Goal: Task Accomplishment & Management: Manage account settings

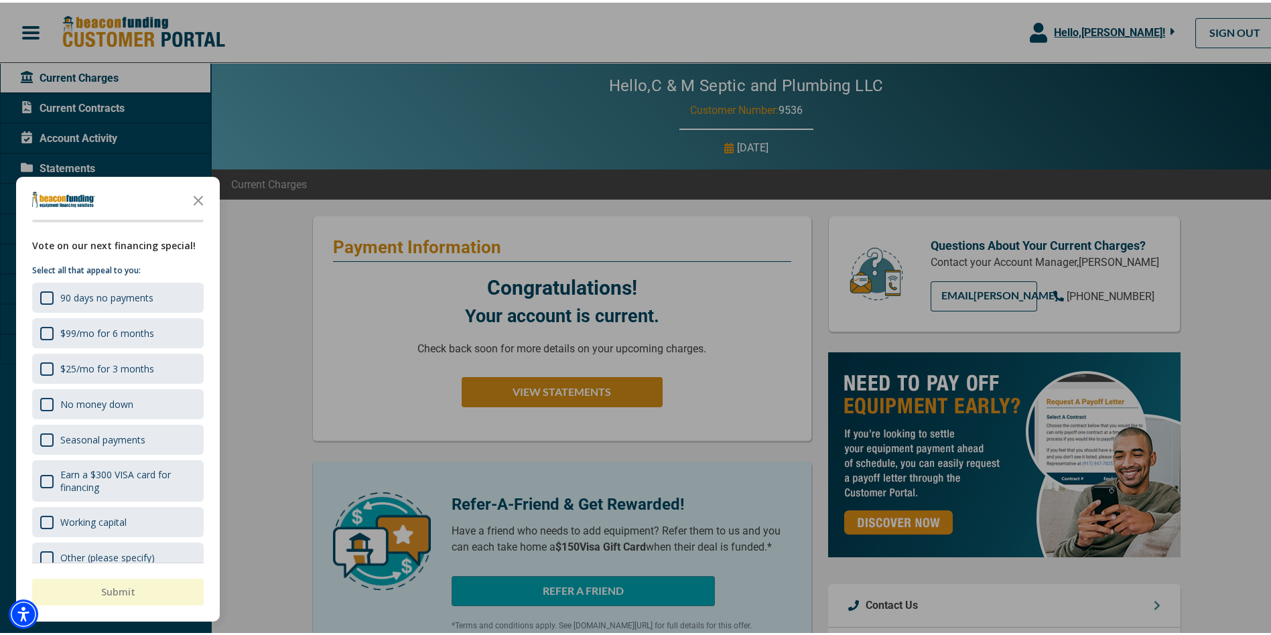
click at [87, 135] on div at bounding box center [640, 317] width 1281 height 635
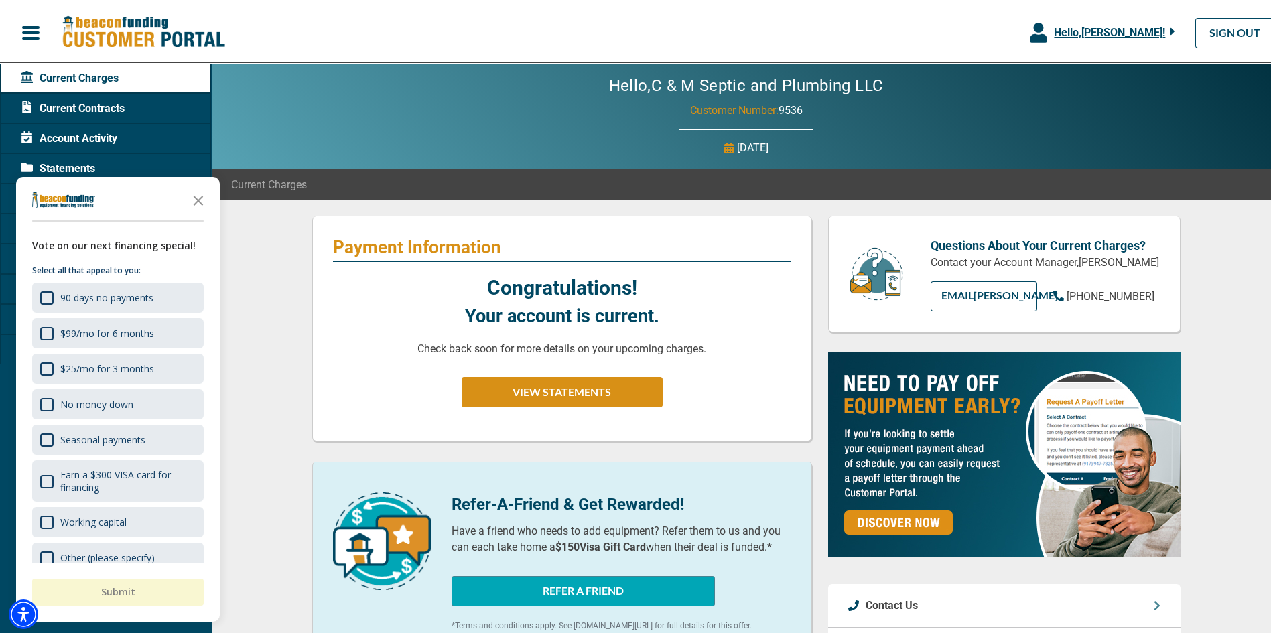
click at [87, 135] on span "Account Activity" at bounding box center [69, 136] width 97 height 16
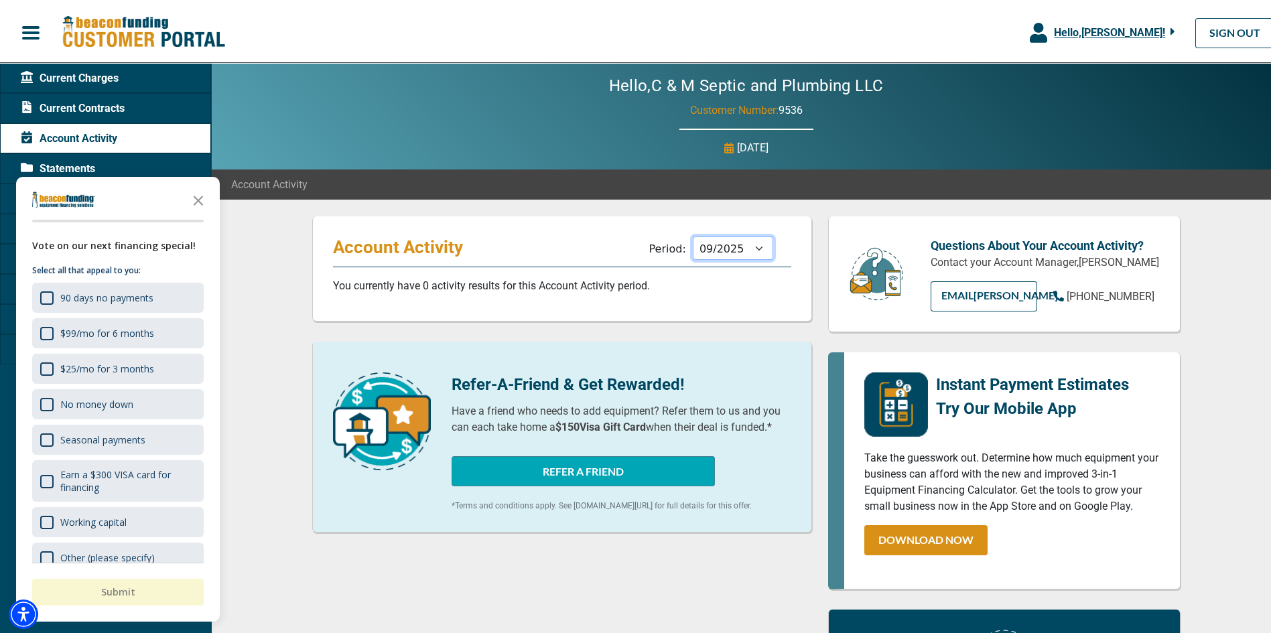
click at [750, 252] on select "10/2025 09/2025 08/2025 07/2025 06/2025 05/2025 04/2025 03/2025 02/2025 01/2025…" at bounding box center [733, 245] width 80 height 23
select select "10/2024"
click at [693, 234] on select "10/2025 09/2025 08/2025 07/2025 06/2025 05/2025 04/2025 03/2025 02/2025 01/2025…" at bounding box center [733, 245] width 80 height 23
click at [201, 197] on icon "Close the survey" at bounding box center [198, 197] width 27 height 27
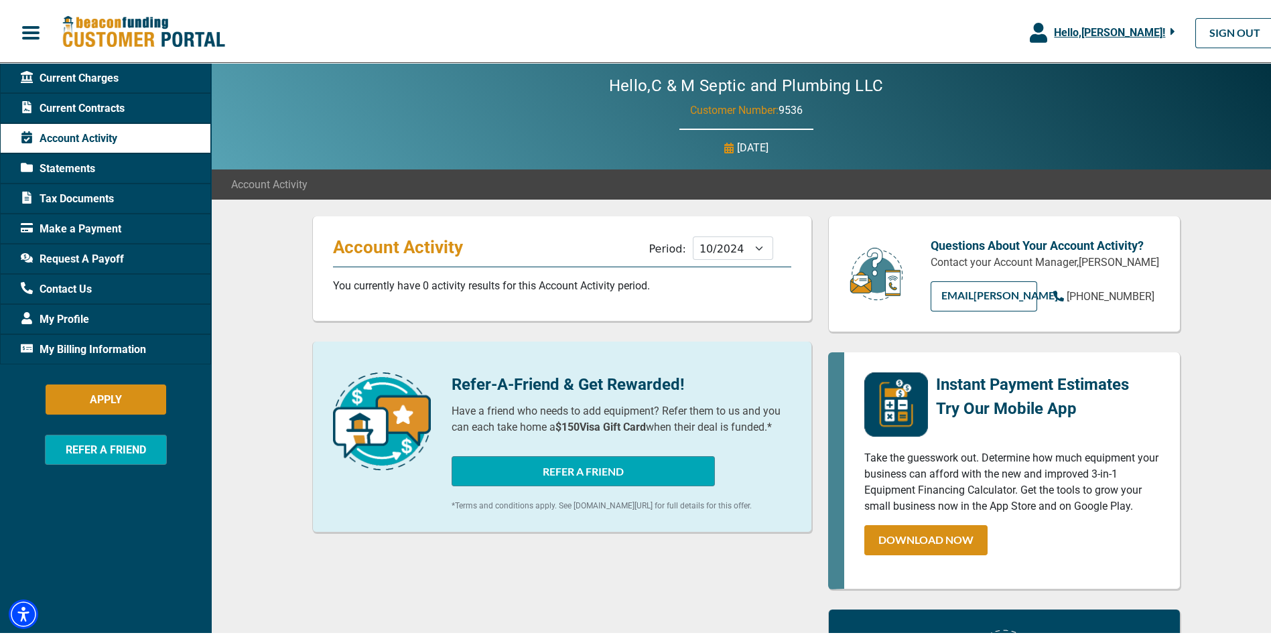
click at [88, 170] on span "Statements" at bounding box center [58, 166] width 74 height 16
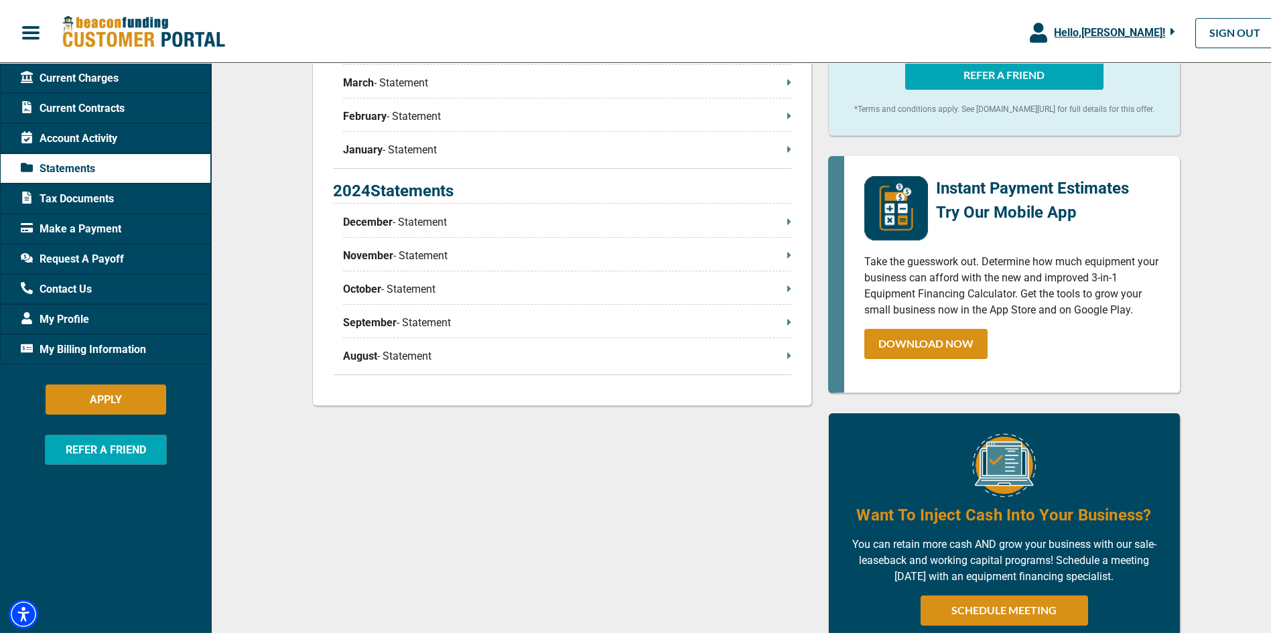
scroll to position [603, 0]
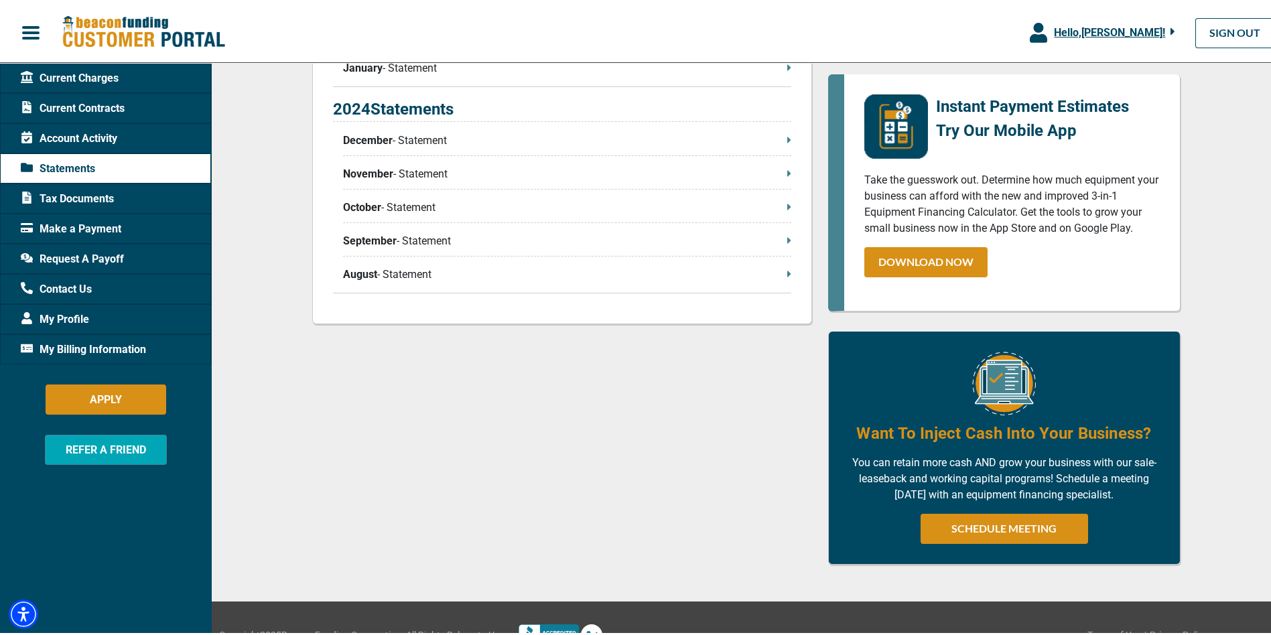
click at [781, 275] on p "August - Statement" at bounding box center [567, 272] width 448 height 16
click at [86, 253] on span "Request A Payoff" at bounding box center [72, 257] width 103 height 16
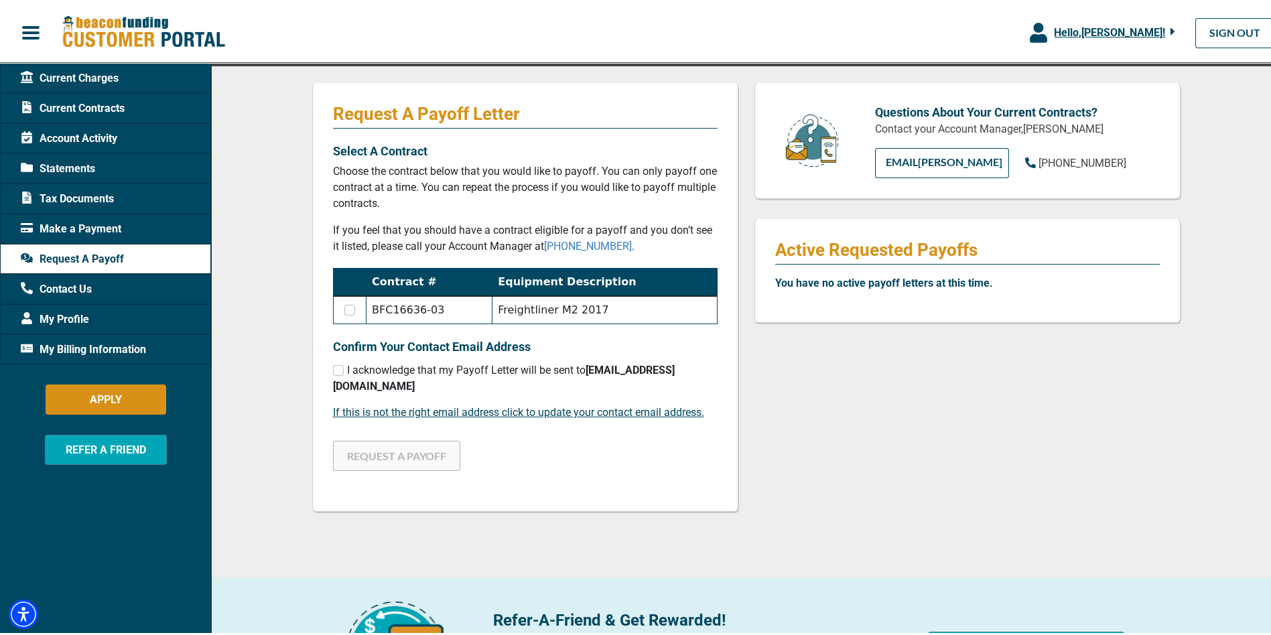
scroll to position [134, 0]
